Goal: Task Accomplishment & Management: Complete application form

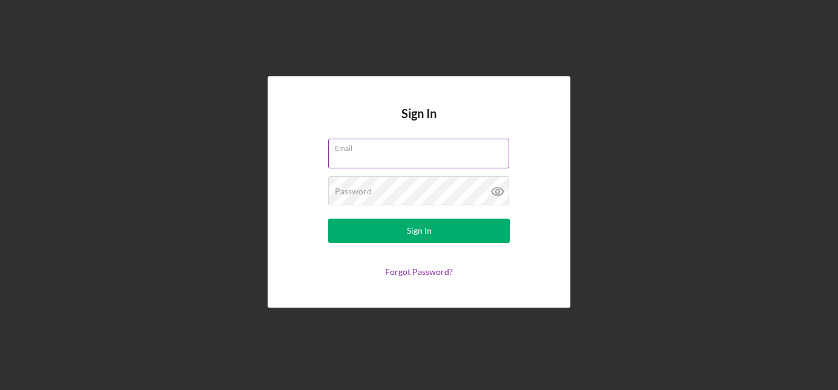
click at [410, 150] on label "Email" at bounding box center [422, 145] width 174 height 13
click at [410, 150] on input "Email" at bounding box center [418, 153] width 181 height 29
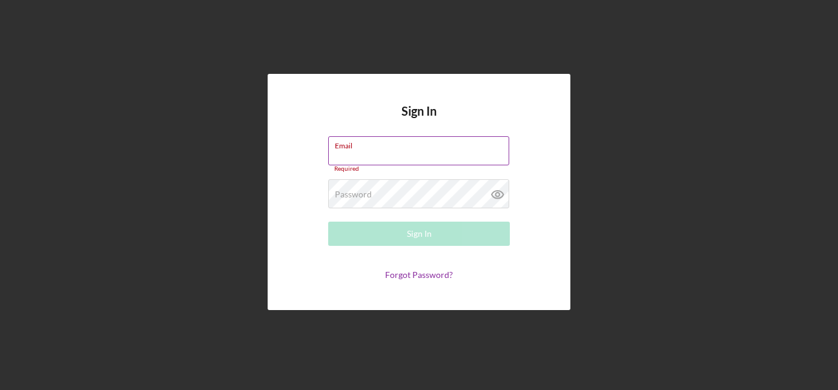
click at [423, 150] on input "Email" at bounding box center [418, 150] width 181 height 29
type input "[EMAIL_ADDRESS][DOMAIN_NAME]"
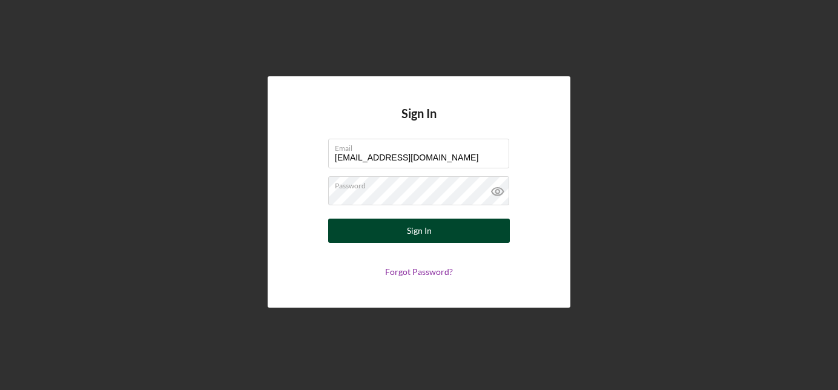
click at [454, 242] on button "Sign In" at bounding box center [419, 231] width 182 height 24
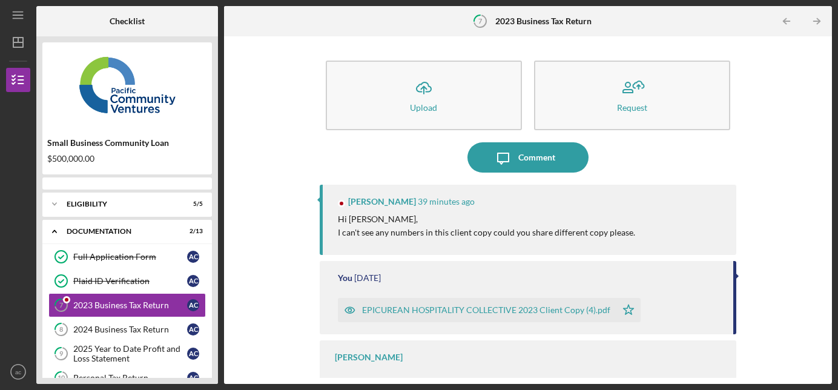
scroll to position [20, 0]
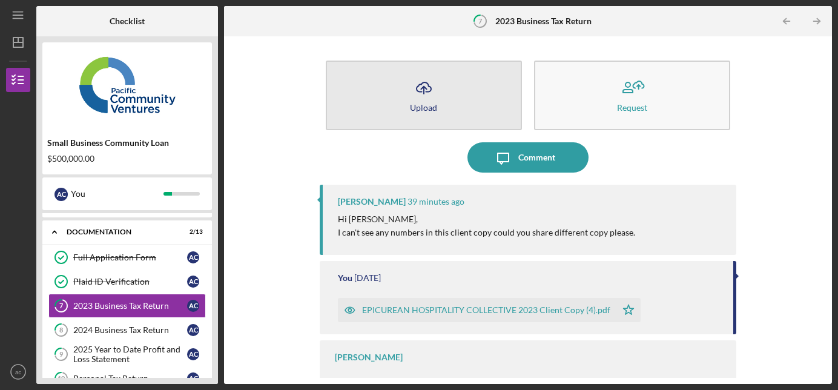
click at [424, 113] on button "Icon/Upload Upload" at bounding box center [424, 96] width 196 height 70
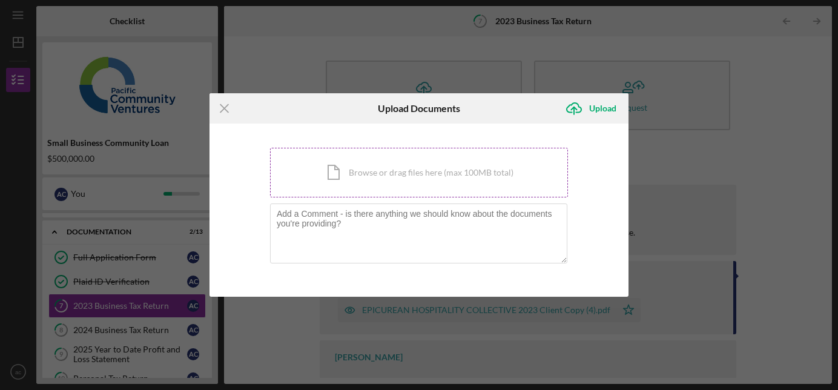
click at [356, 182] on div "Icon/Document Browse or drag files here (max 100MB total) Tap to choose files o…" at bounding box center [419, 173] width 298 height 50
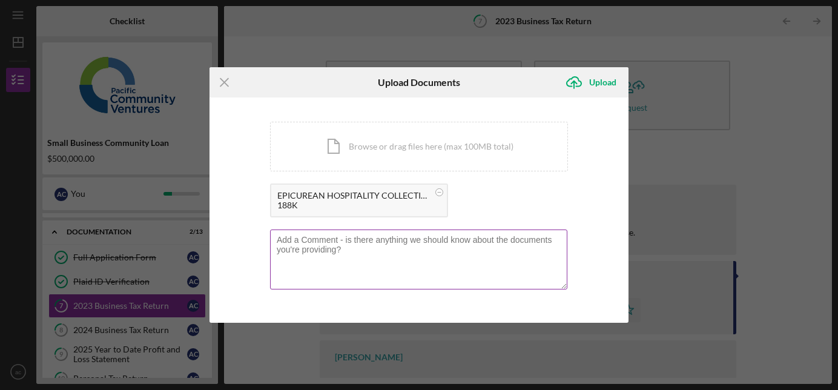
click at [438, 255] on textarea at bounding box center [418, 259] width 297 height 59
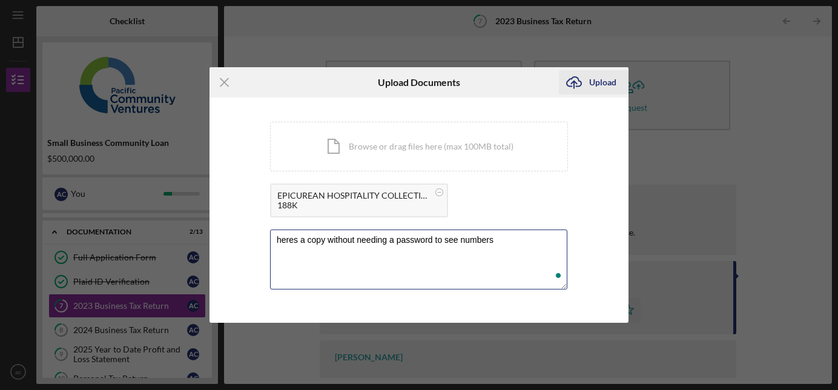
type textarea "heres a copy without needing a password to see numbers"
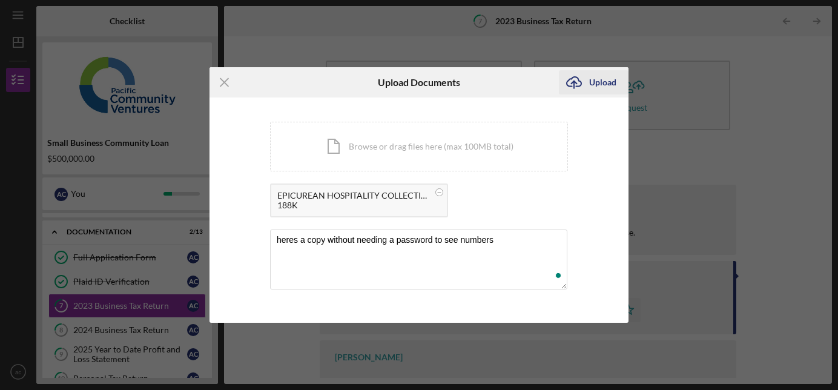
click at [587, 82] on icon "Icon/Upload" at bounding box center [574, 82] width 30 height 30
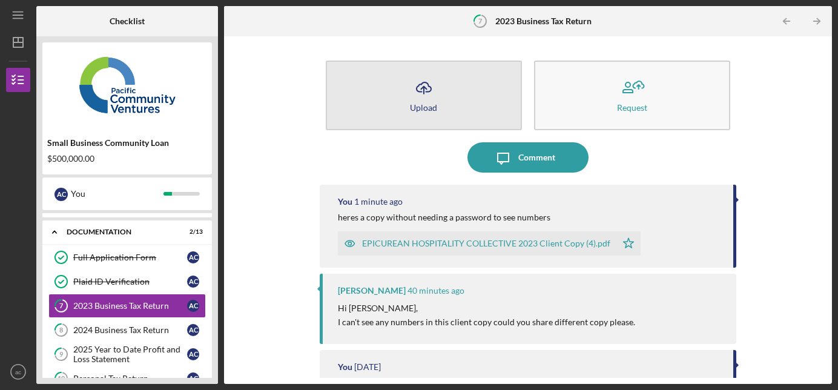
click at [432, 88] on icon "Icon/Upload" at bounding box center [424, 88] width 30 height 30
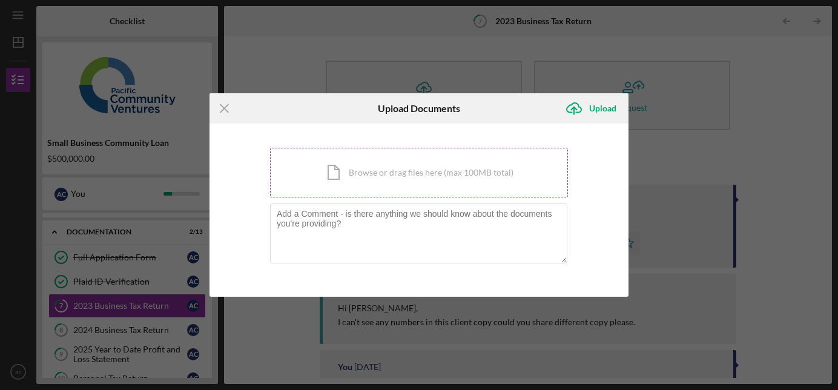
click at [418, 170] on div "Icon/Document Browse or drag files here (max 100MB total) Tap to choose files o…" at bounding box center [419, 173] width 298 height 50
click at [458, 258] on textarea at bounding box center [418, 232] width 297 height 59
click at [218, 116] on icon "Icon/Menu Close" at bounding box center [225, 108] width 30 height 30
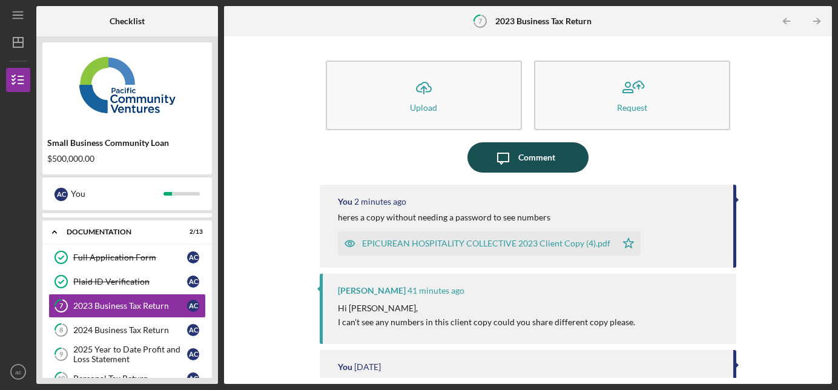
click at [524, 162] on div "Comment" at bounding box center [536, 157] width 37 height 30
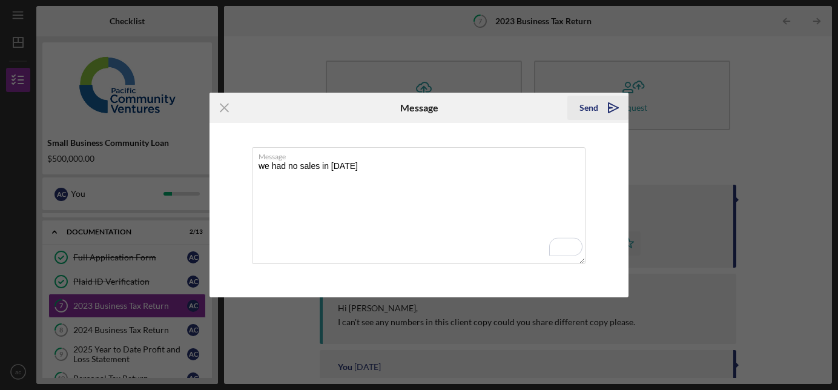
type textarea "we had no sales in [DATE]"
click at [599, 108] on icon "Icon/icon-invite-send" at bounding box center [613, 108] width 30 height 30
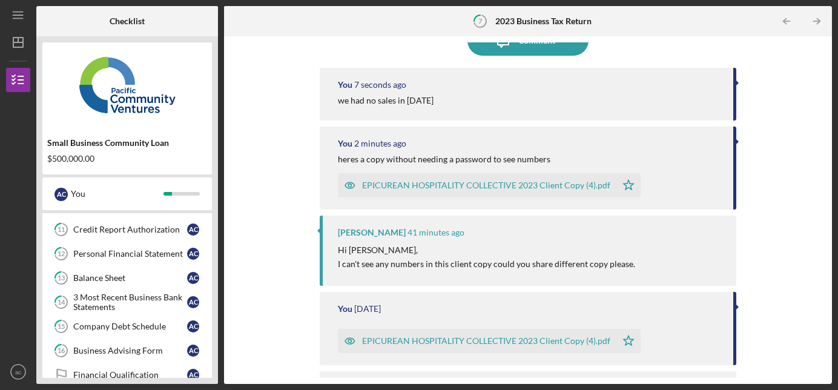
scroll to position [195, 0]
click at [103, 316] on link "15 Company Debt Schedule a c" at bounding box center [126, 324] width 157 height 24
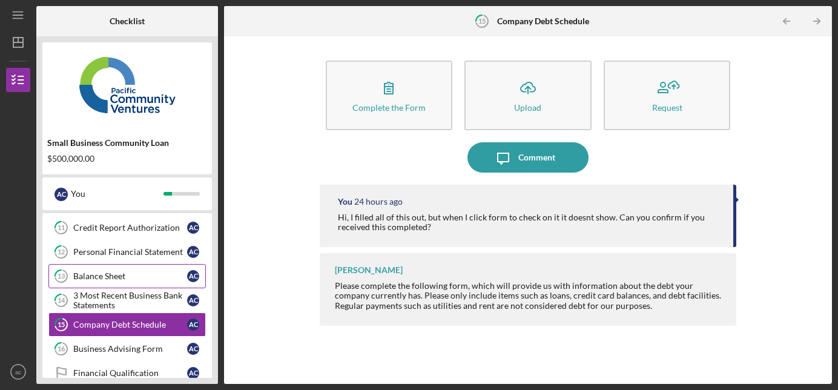
scroll to position [269, 0]
